Goal: Register for event/course

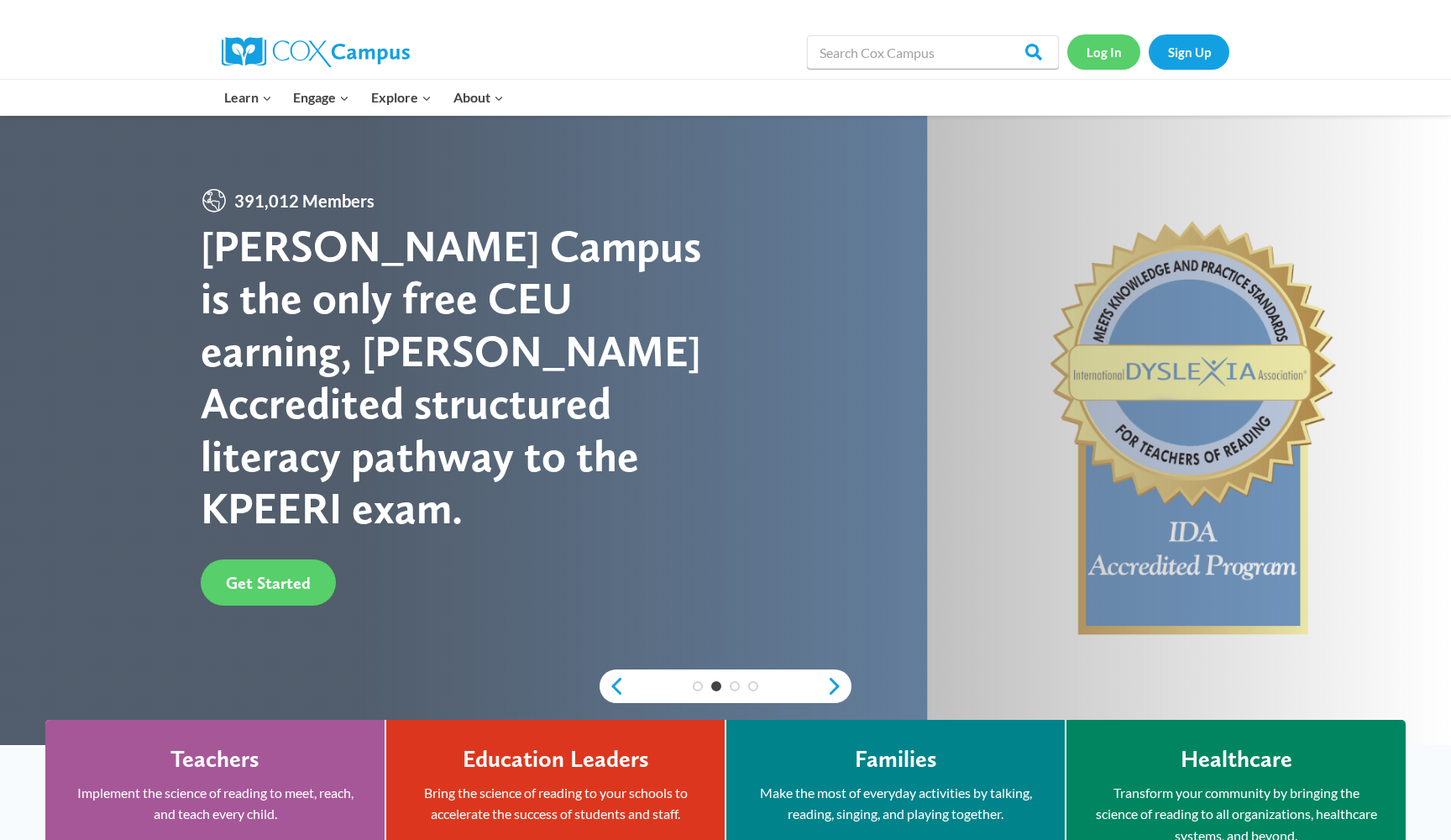
click at [1107, 69] on link "Log In" at bounding box center [1104, 51] width 73 height 35
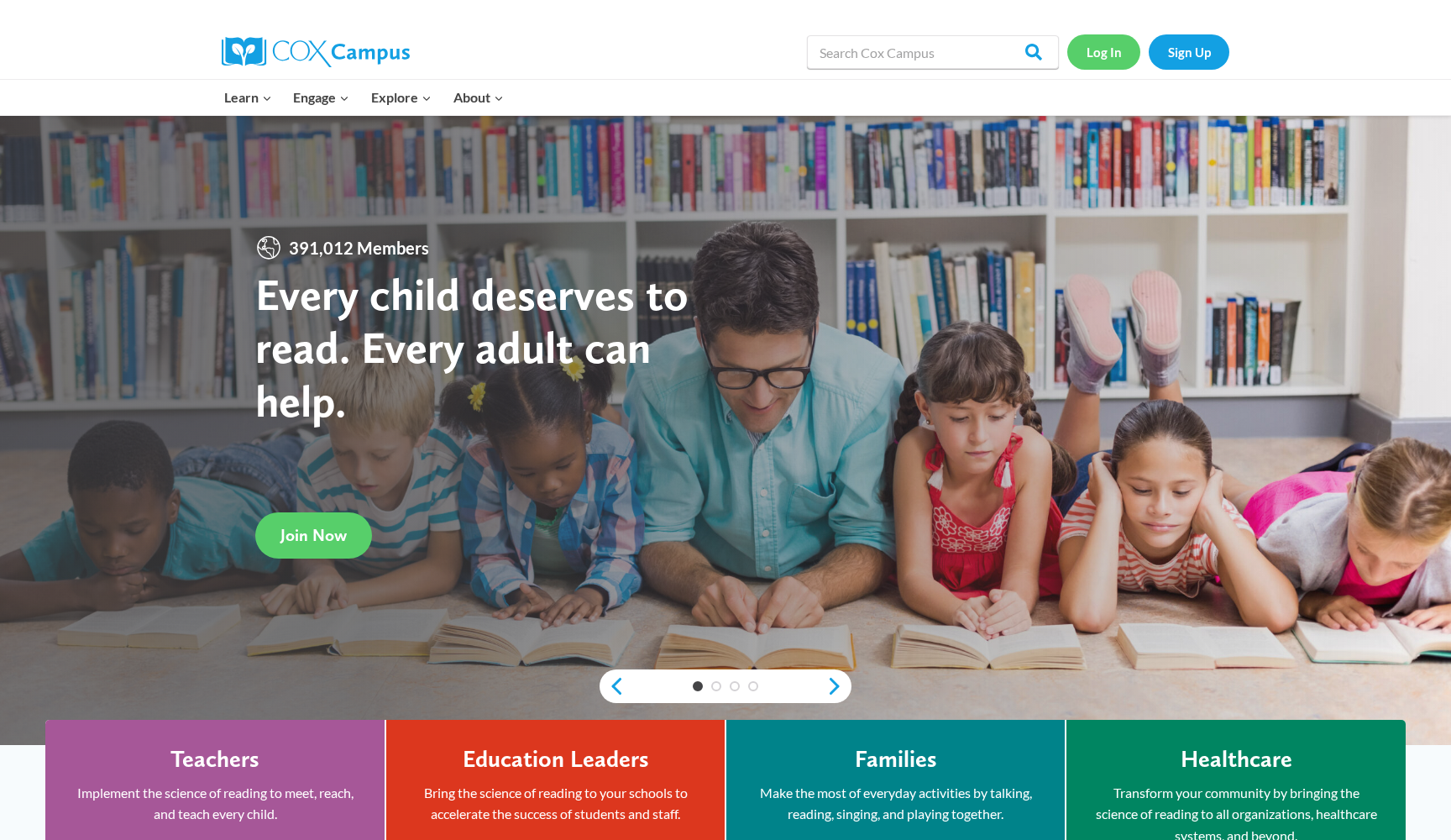
click at [1107, 48] on link "Log In" at bounding box center [1104, 51] width 73 height 35
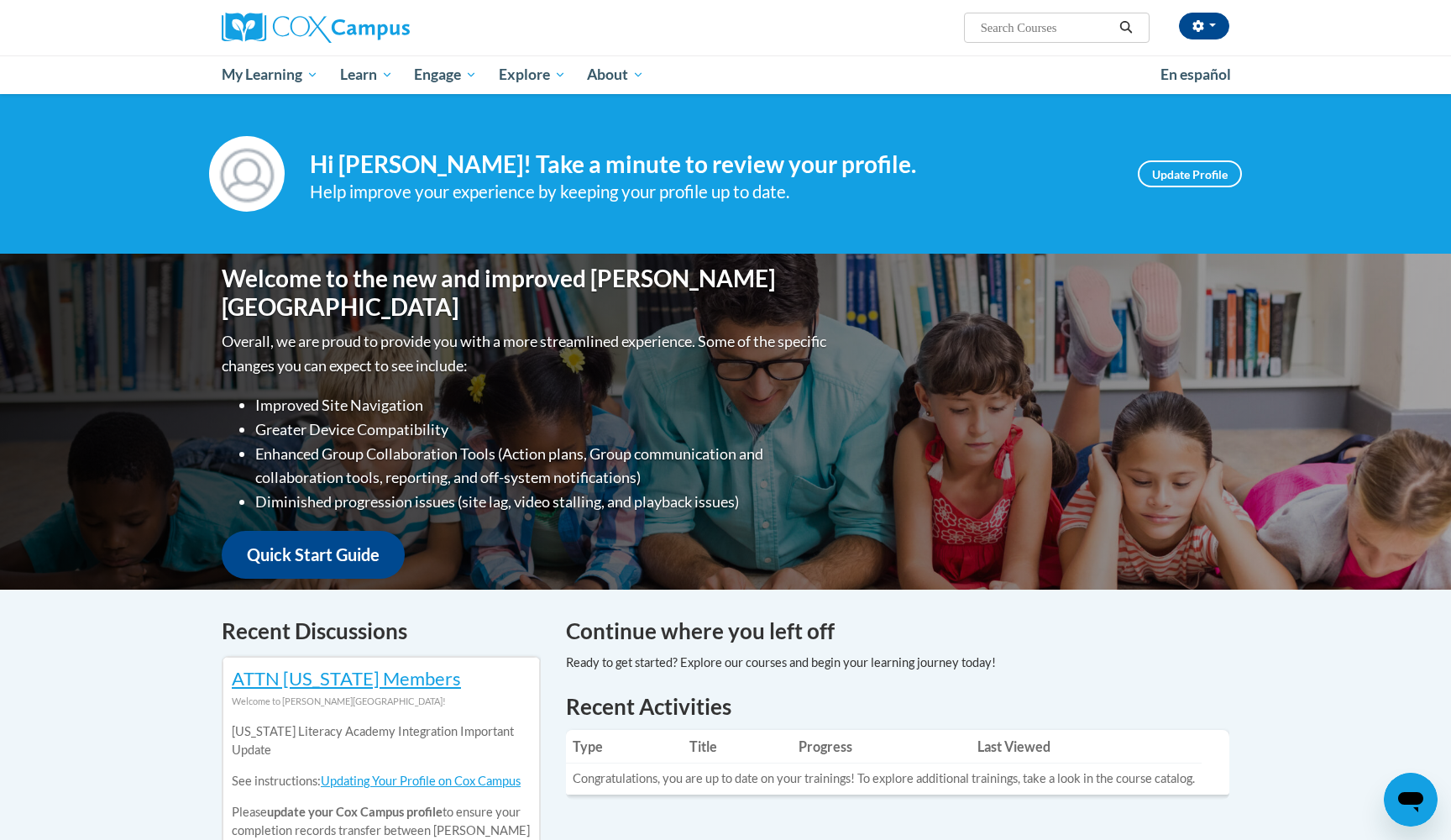
click at [1067, 27] on input "Search..." at bounding box center [1046, 28] width 134 height 20
type input "reading comprehension"
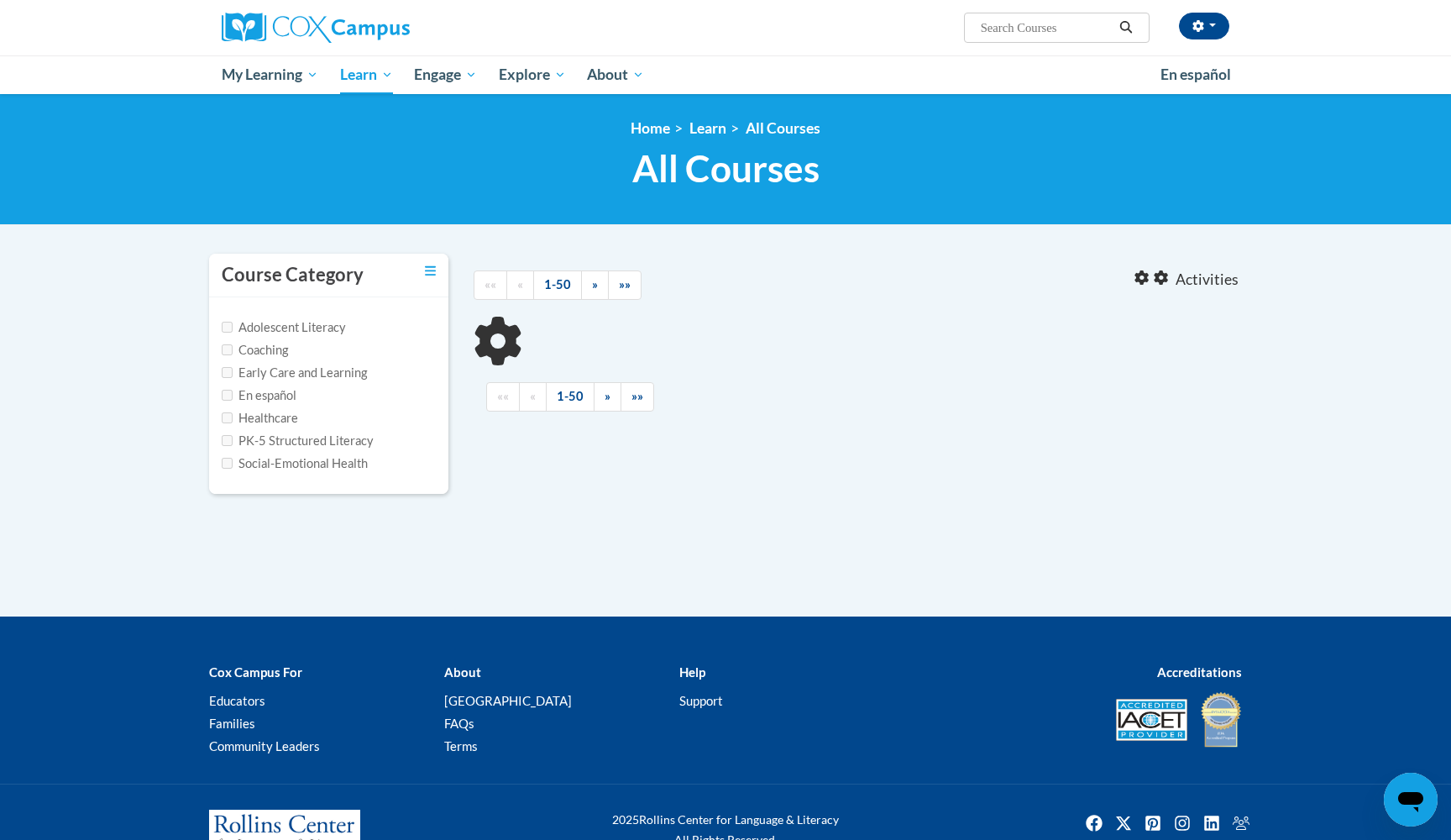
type input "reading comprehension"
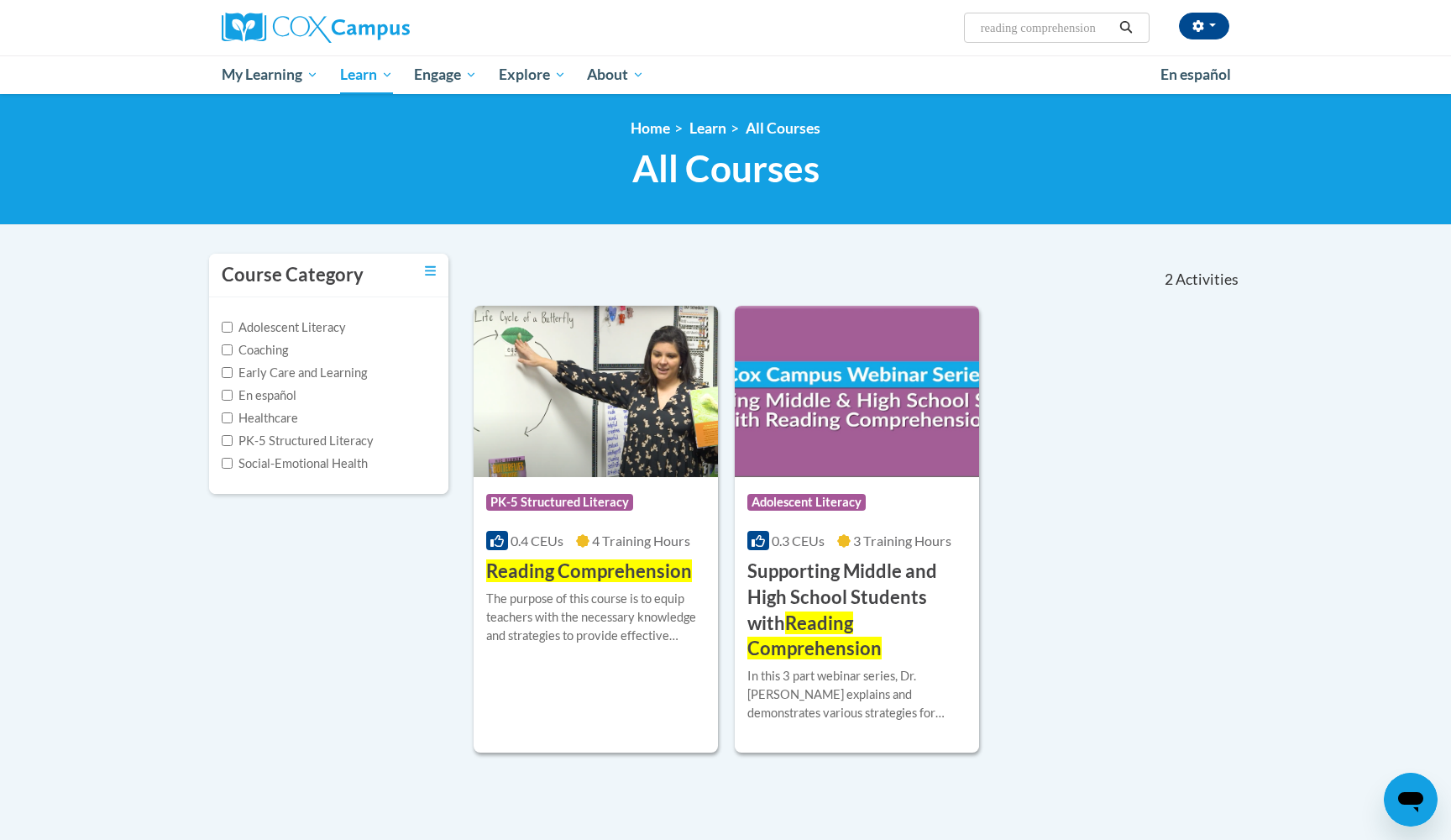
click at [638, 611] on div "The purpose of this course is to equip teachers with the necessary knowledge an…" at bounding box center [596, 617] width 219 height 55
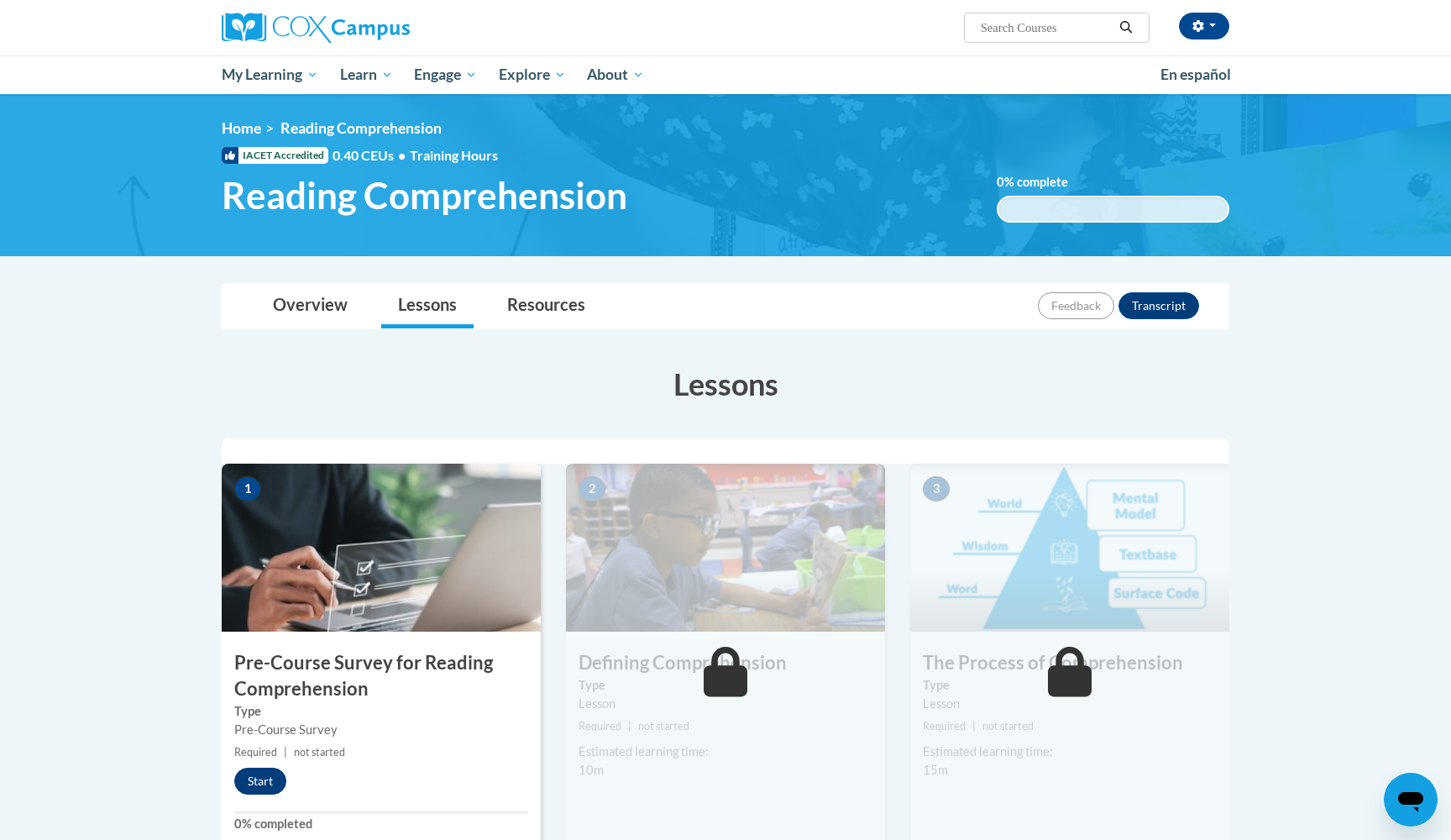
click at [278, 774] on button "Start" at bounding box center [260, 781] width 52 height 27
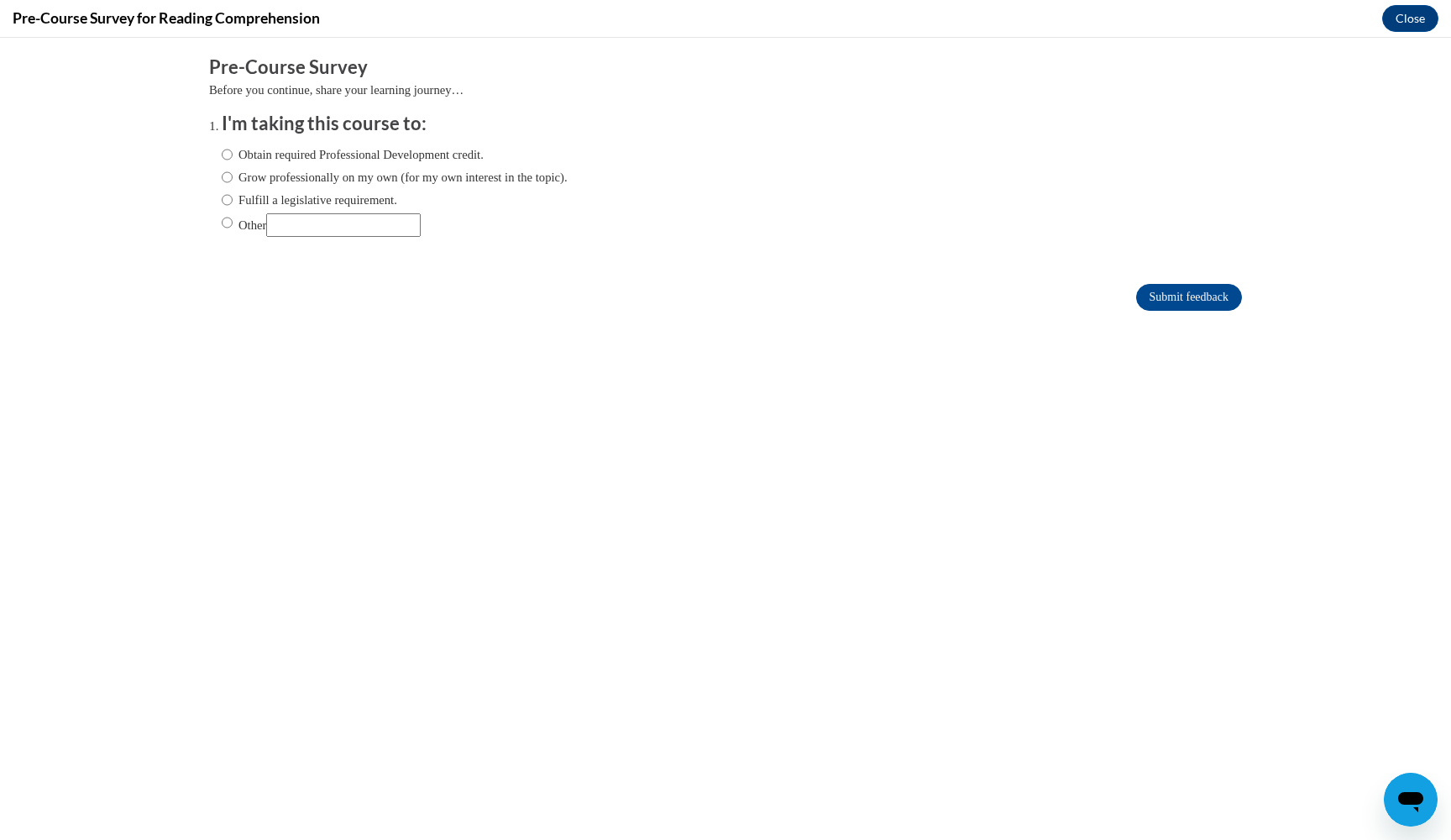
click at [222, 211] on div "Obtain required Professional Development credit. Grow professionally on my own …" at bounding box center [395, 191] width 346 height 109
click at [300, 219] on input "Other" at bounding box center [344, 225] width 155 height 24
click at [288, 226] on input "Other" at bounding box center [344, 225] width 155 height 24
type input "Elementary Education"
click at [226, 218] on input "Other" at bounding box center [227, 222] width 11 height 19
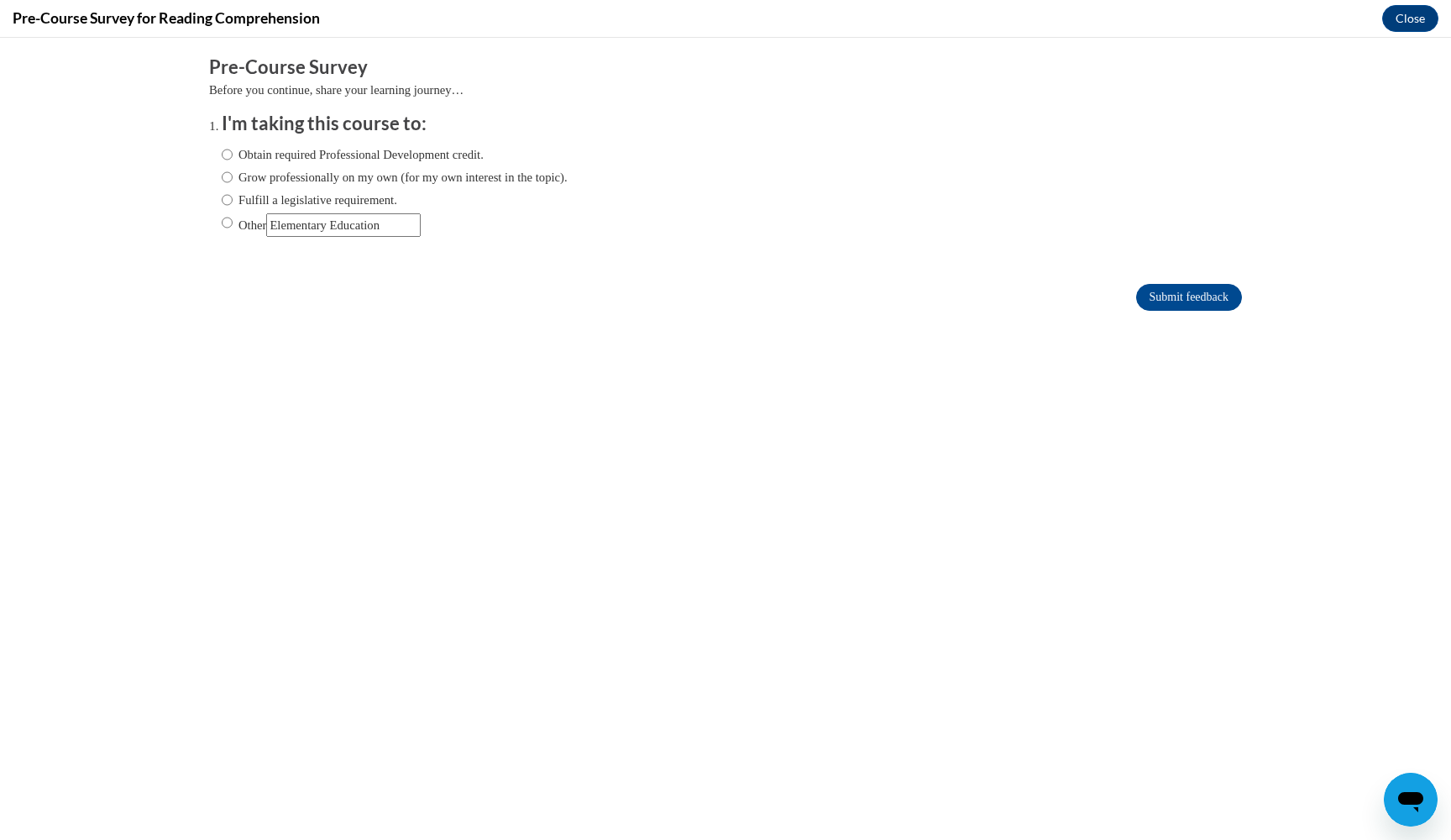
radio input "true"
click at [1157, 287] on input "Submit feedback" at bounding box center [1188, 297] width 106 height 27
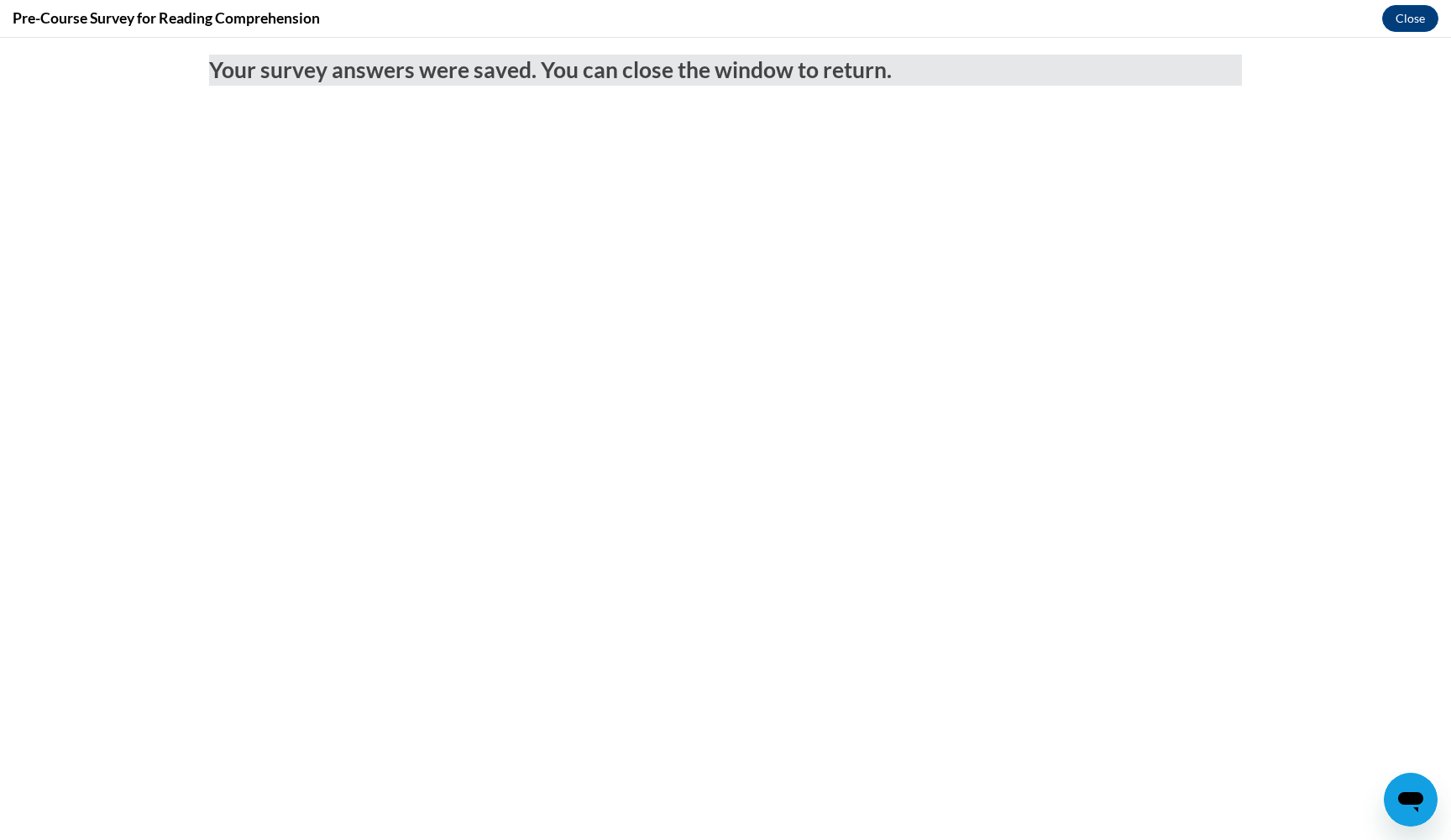
click at [1410, 4] on div "Pre-Course Survey for Reading Comprehension Close" at bounding box center [726, 19] width 1451 height 38
click at [1405, 15] on button "Close" at bounding box center [1410, 18] width 56 height 27
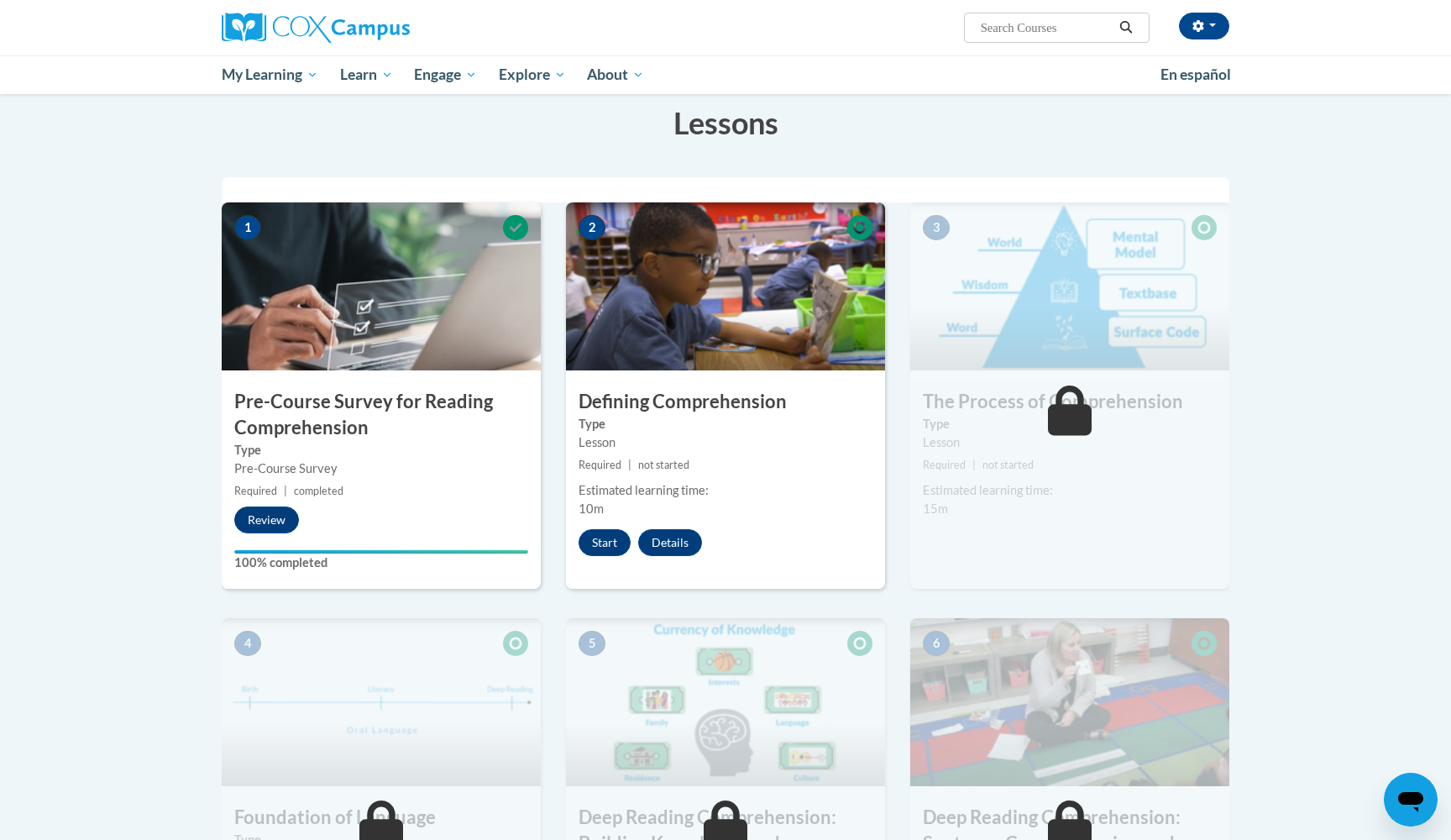
scroll to position [267, 0]
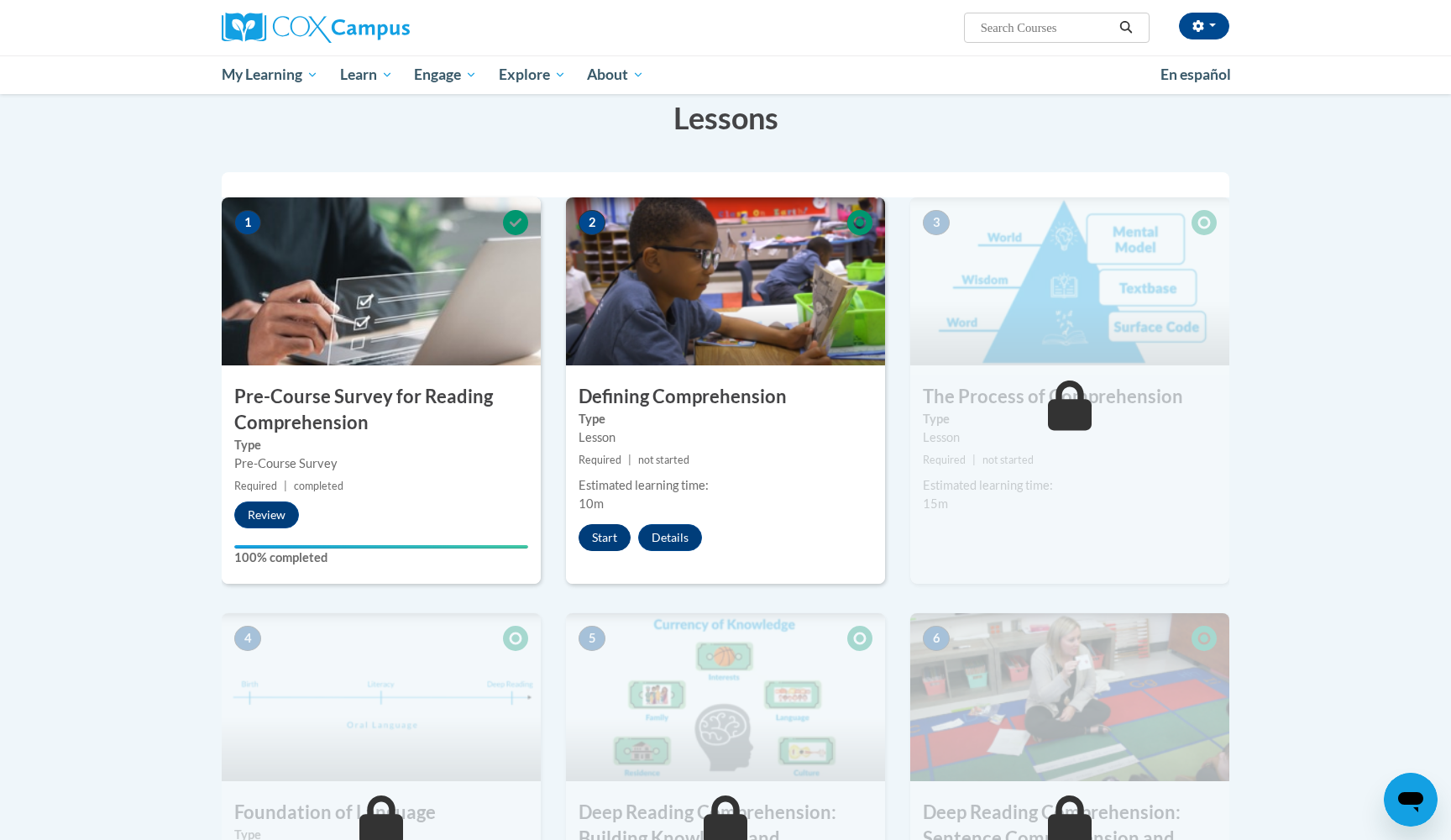
click at [596, 538] on button "Start" at bounding box center [604, 537] width 52 height 27
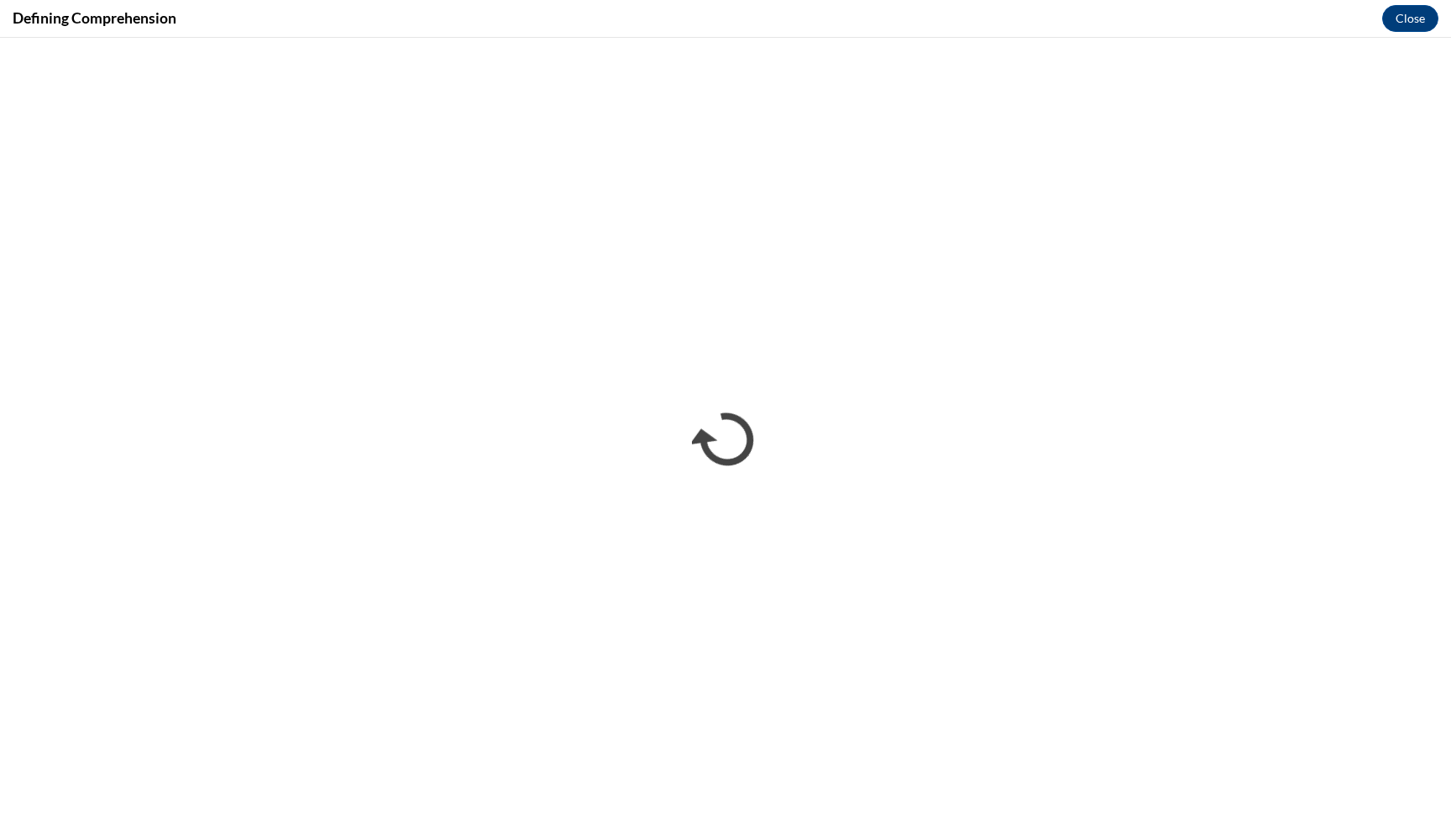
scroll to position [0, 0]
